Goal: Task Accomplishment & Management: Manage account settings

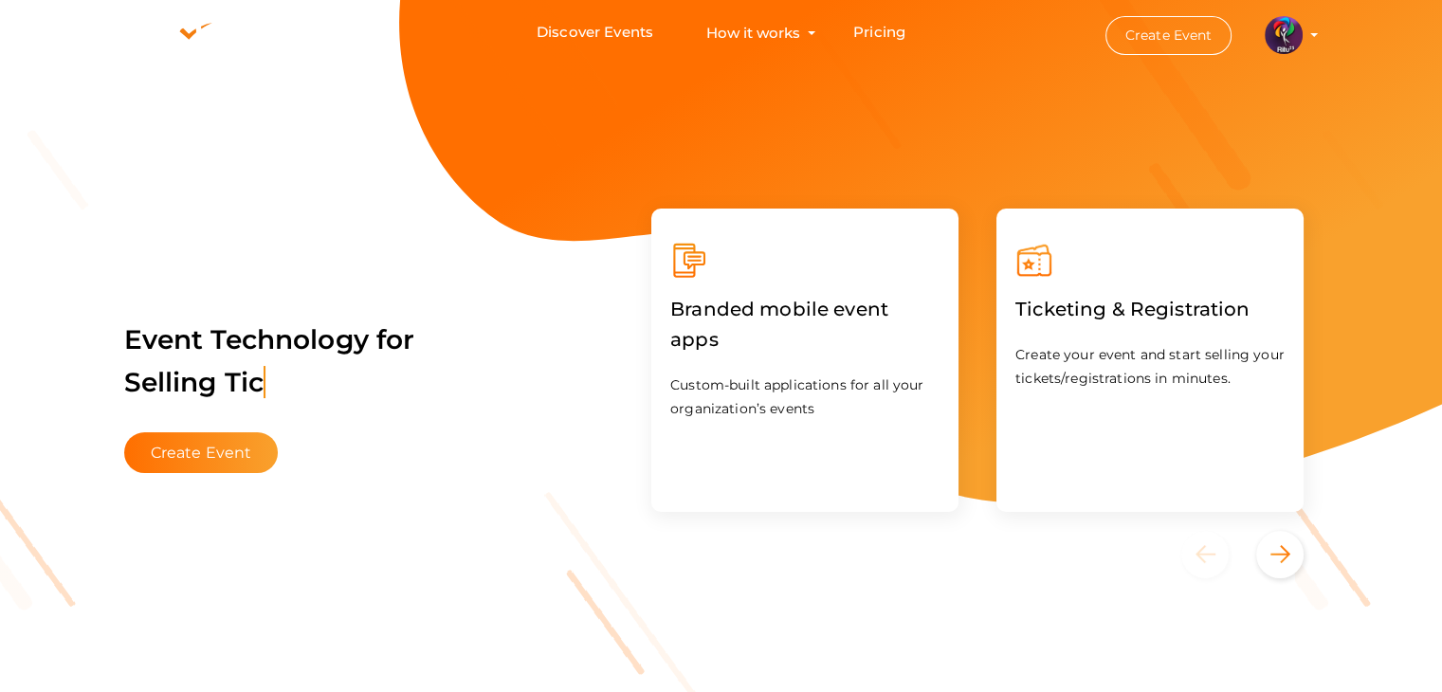
click at [1316, 30] on li "Create Event RITUtsav 2025 ritticket@gmail.com Personal Profile My Events Admin…" at bounding box center [1195, 35] width 255 height 68
click at [1303, 33] on profile-pic at bounding box center [1284, 34] width 38 height 14
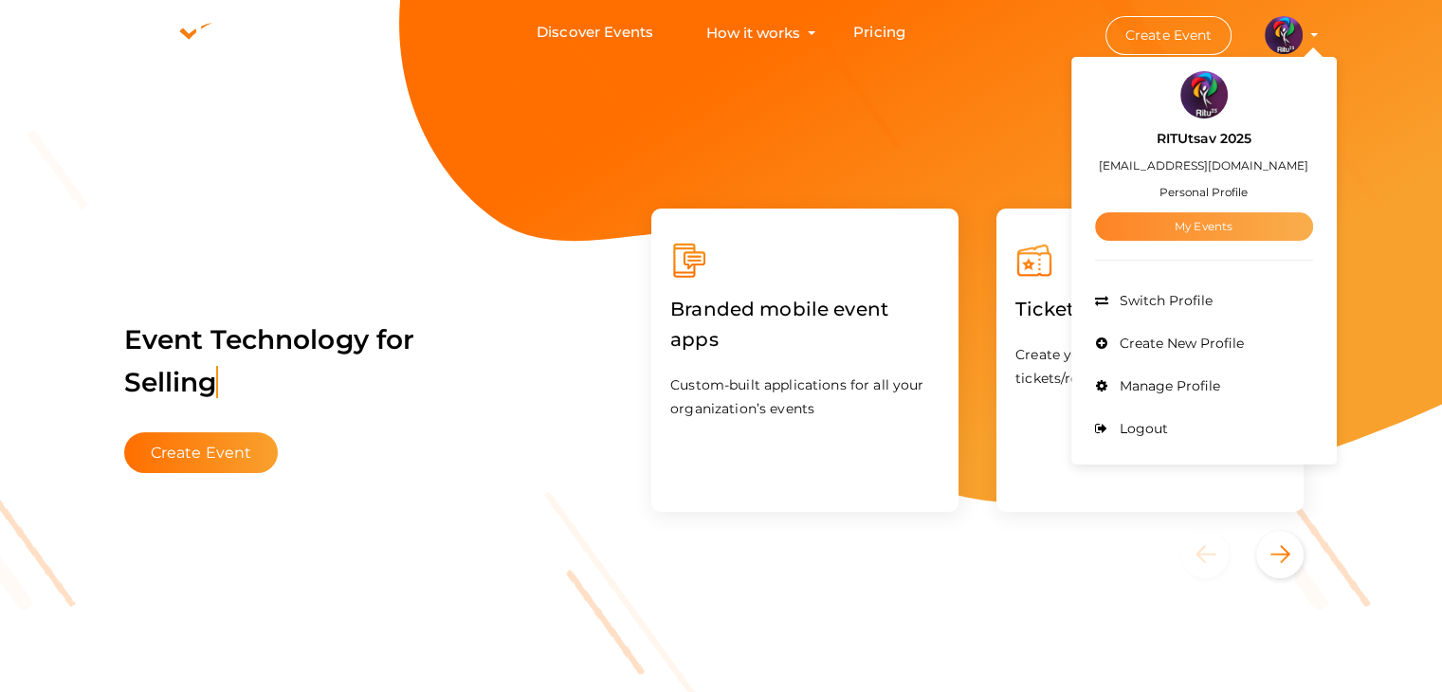
click at [1193, 231] on link "My Events" at bounding box center [1204, 226] width 218 height 28
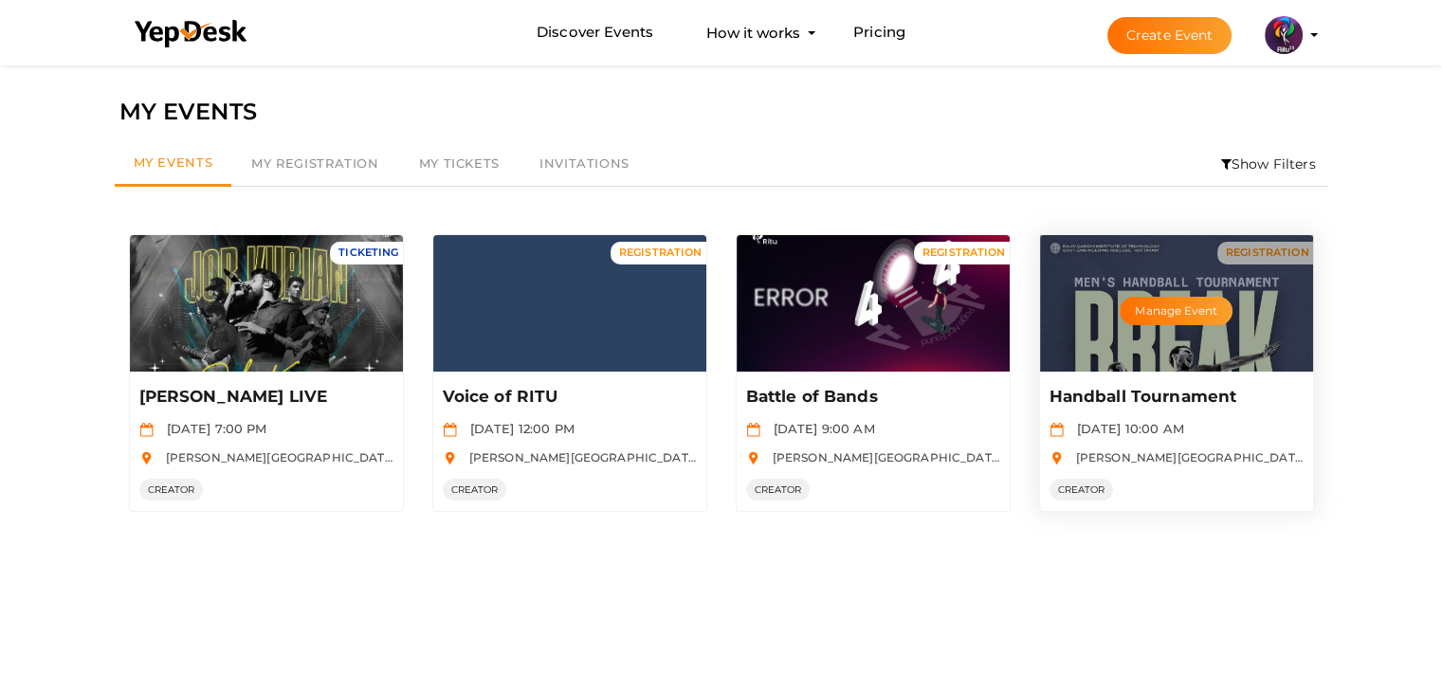
click at [1096, 420] on div "Oct 02 2025, 10:00 AM" at bounding box center [1177, 429] width 254 height 18
click at [1193, 312] on button "Manage Event" at bounding box center [1176, 311] width 112 height 28
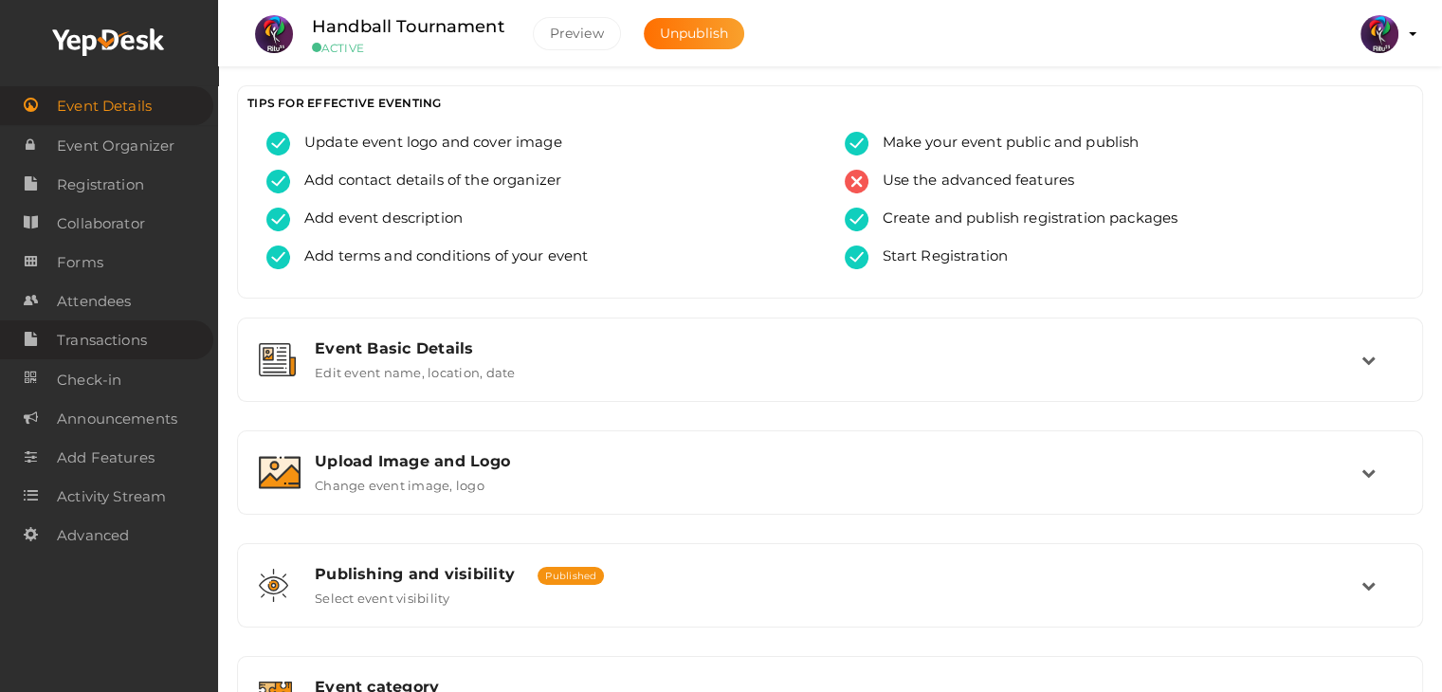
click at [109, 323] on link "Transactions" at bounding box center [106, 339] width 213 height 39
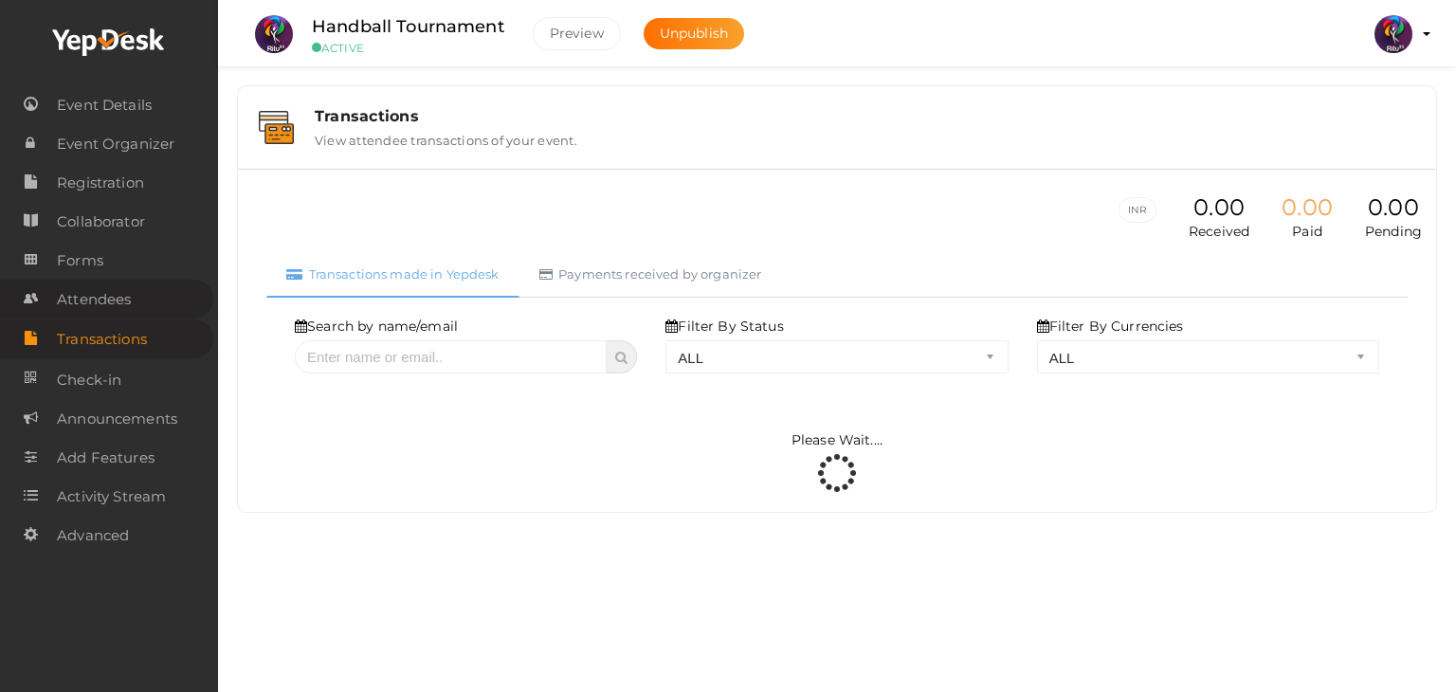
click at [118, 302] on span "Attendees" at bounding box center [94, 300] width 74 height 38
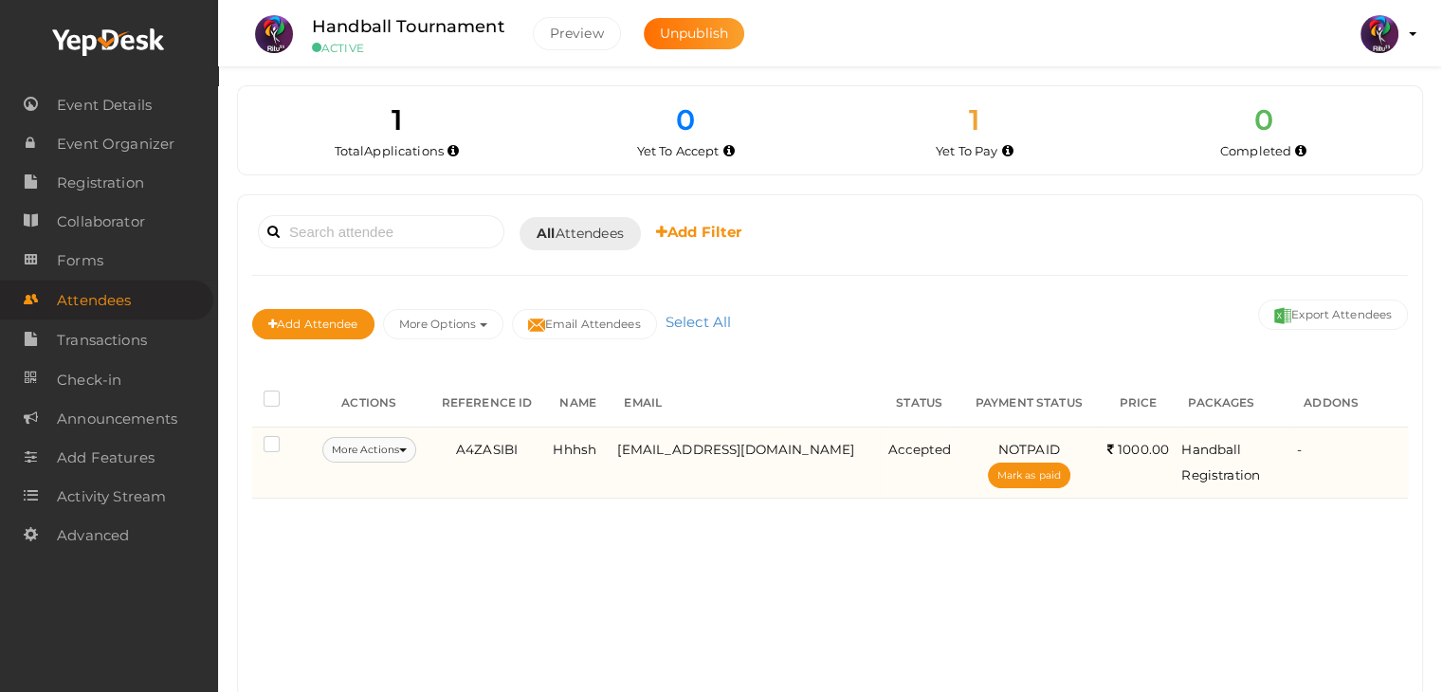
click at [397, 440] on button "More Actions" at bounding box center [369, 450] width 94 height 26
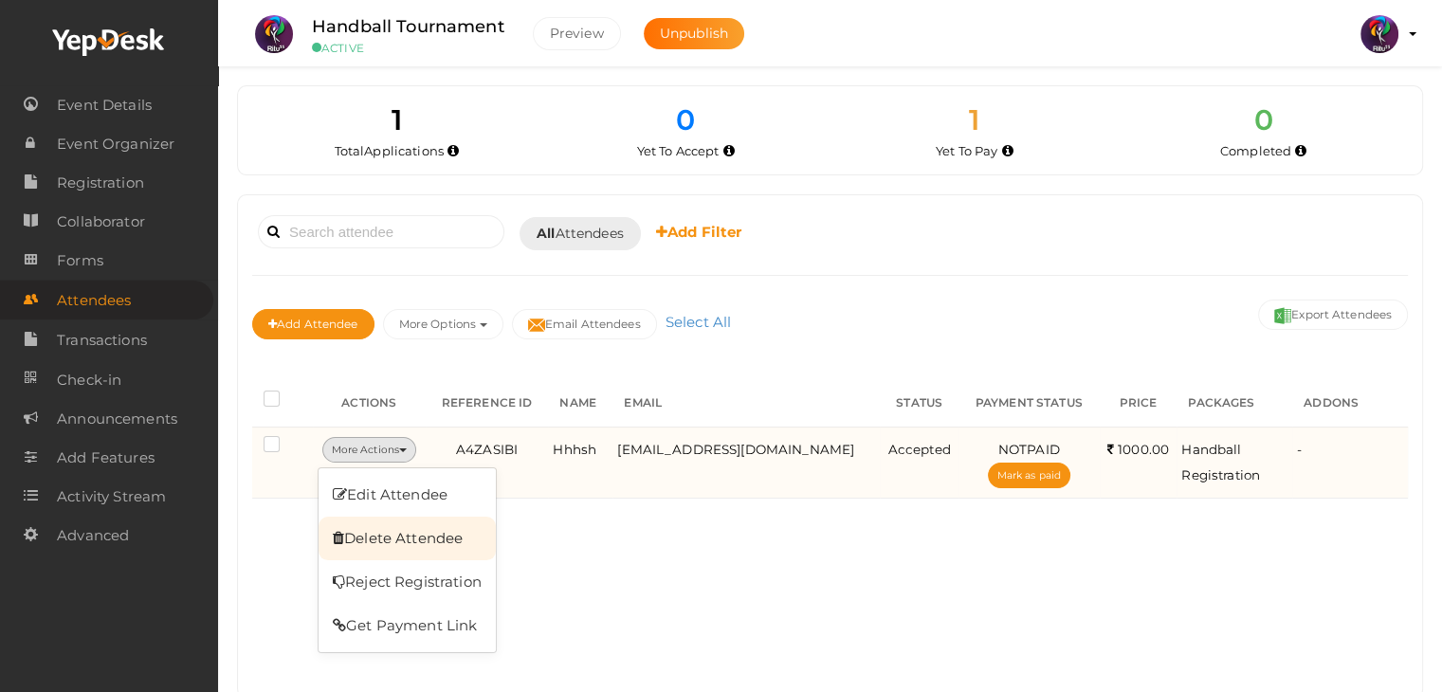
click at [424, 524] on link "Delete Attendee" at bounding box center [407, 539] width 177 height 44
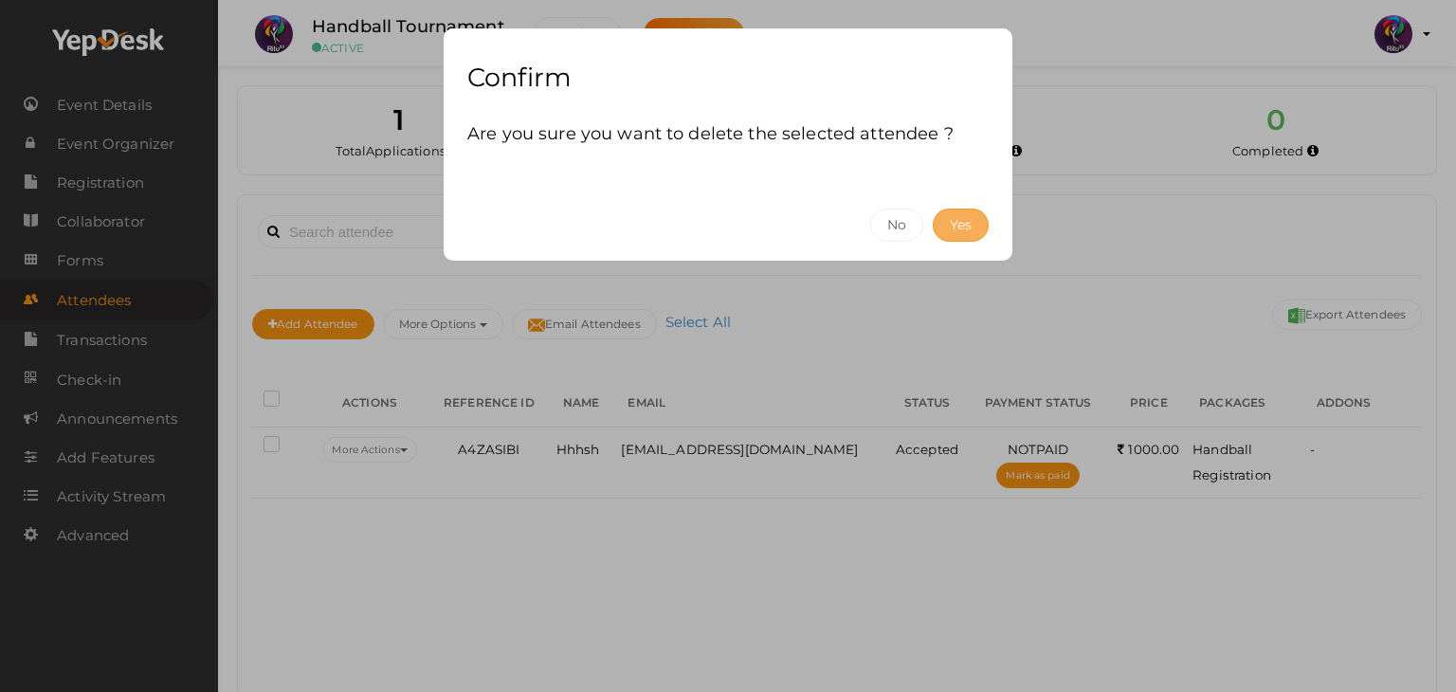
click at [953, 222] on button "Yes" at bounding box center [961, 225] width 56 height 33
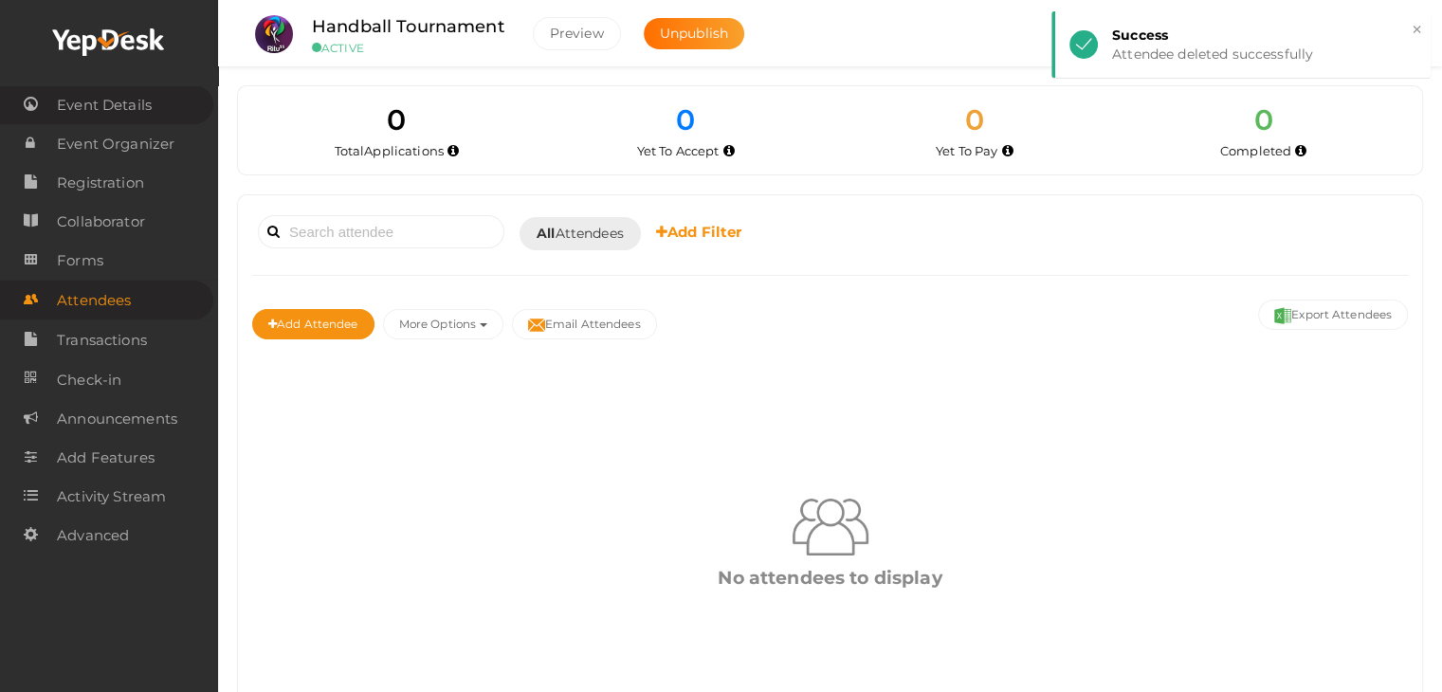
click at [129, 92] on span "Event Details" at bounding box center [104, 105] width 95 height 38
